Goal: Information Seeking & Learning: Understand process/instructions

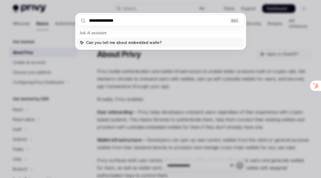
type input "**********"
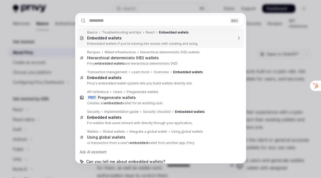
scroll to position [180, 0]
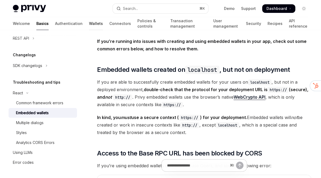
click at [89, 29] on link "Wallets" at bounding box center [96, 23] width 14 height 13
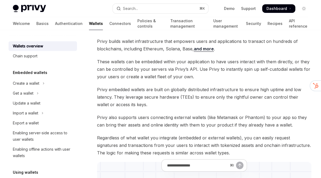
click at [47, 69] on div "Embedded wallets" at bounding box center [43, 72] width 68 height 6
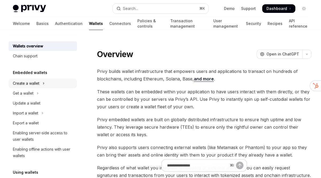
click at [41, 85] on button "Create a wallet" at bounding box center [43, 83] width 68 height 10
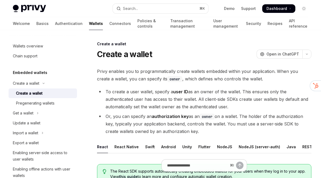
type textarea "*"
